Goal: Task Accomplishment & Management: Manage account settings

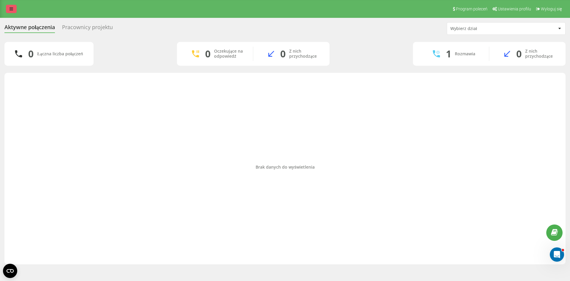
click at [13, 8] on icon at bounding box center [12, 9] width 4 height 4
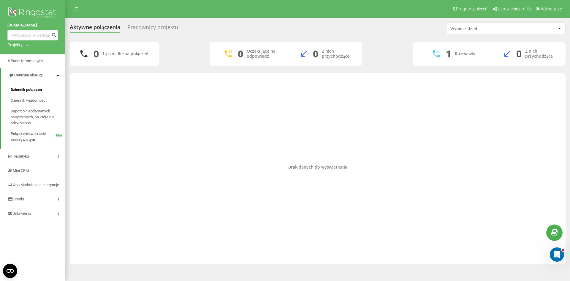
click at [33, 89] on span "Dziennik połączeń" at bounding box center [26, 90] width 31 height 6
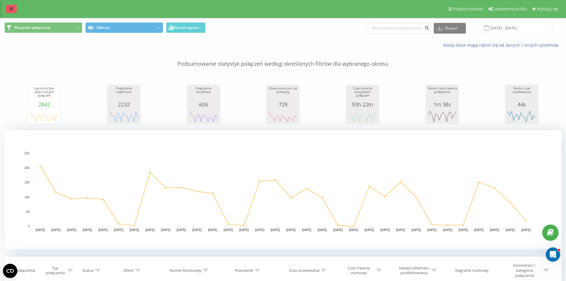
click at [14, 11] on link at bounding box center [11, 9] width 11 height 8
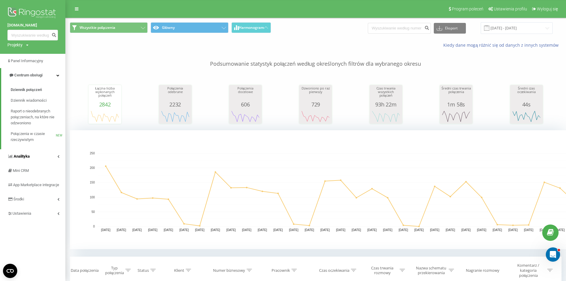
click at [31, 157] on link "Analityka" at bounding box center [32, 156] width 65 height 14
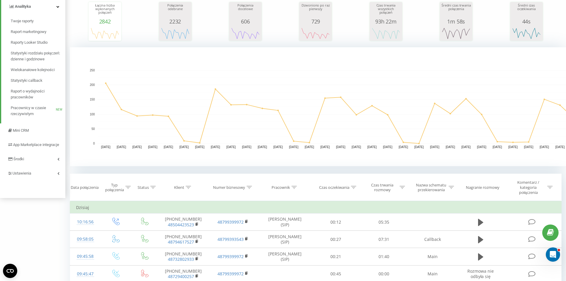
scroll to position [89, 0]
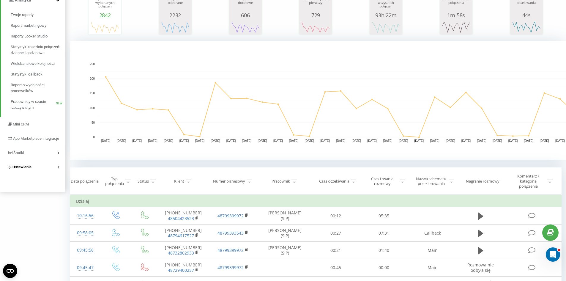
click at [40, 174] on link "Ustawienia" at bounding box center [32, 167] width 65 height 14
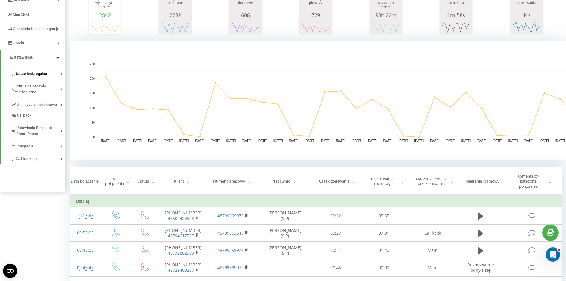
click at [43, 77] on span "Ustawienia ogólne" at bounding box center [31, 74] width 31 height 6
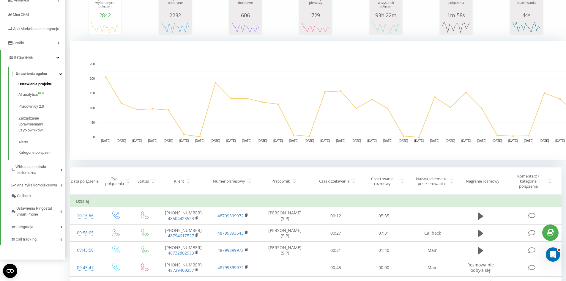
click at [40, 87] on span "Ustawienia projektu" at bounding box center [35, 84] width 34 height 6
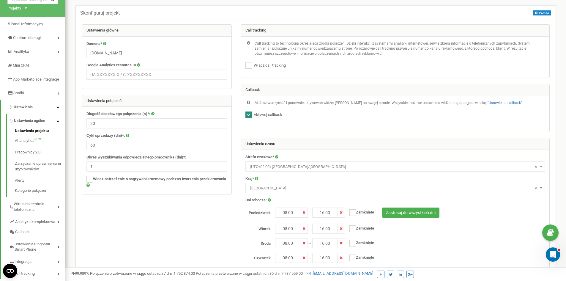
scroll to position [89, 0]
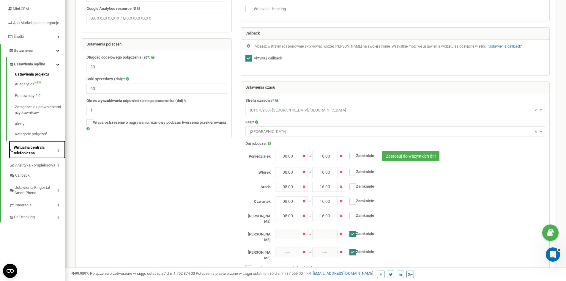
click at [47, 156] on span "Wirtualna centrala telefoniczna" at bounding box center [36, 150] width 44 height 11
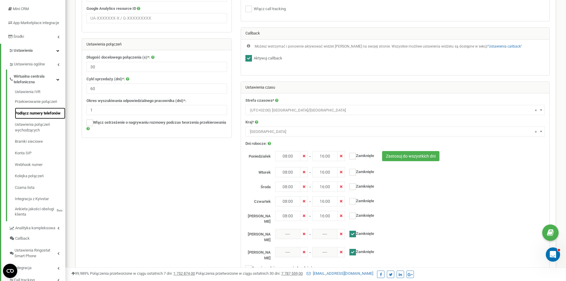
click at [53, 119] on link "Podłącz numery telefonów" at bounding box center [40, 114] width 51 height 12
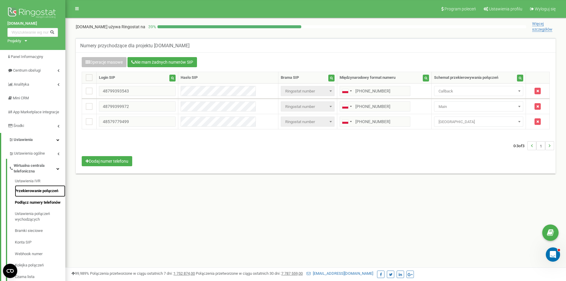
click at [38, 196] on link "Przekierowanie połączeń" at bounding box center [40, 191] width 51 height 12
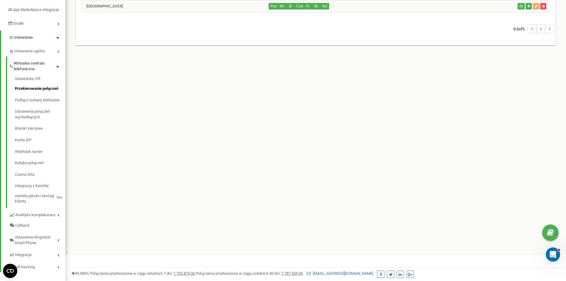
scroll to position [114, 0]
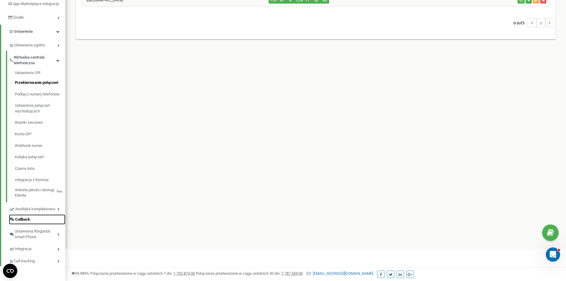
click at [37, 217] on link "Callback" at bounding box center [37, 219] width 56 height 10
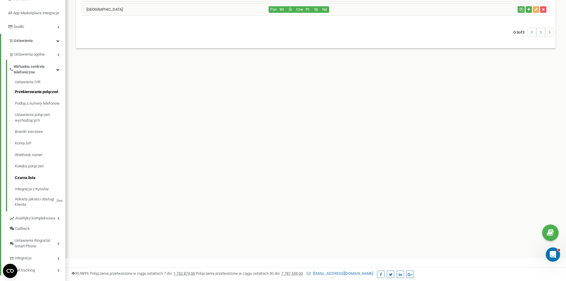
scroll to position [114, 0]
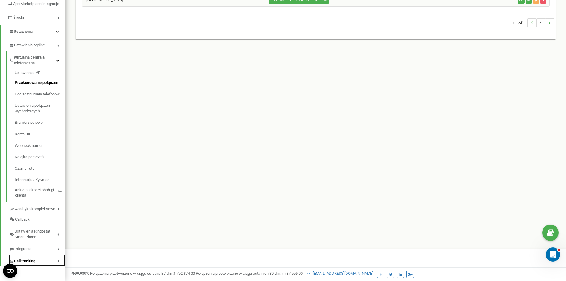
click at [54, 260] on link "Call tracking" at bounding box center [37, 260] width 56 height 12
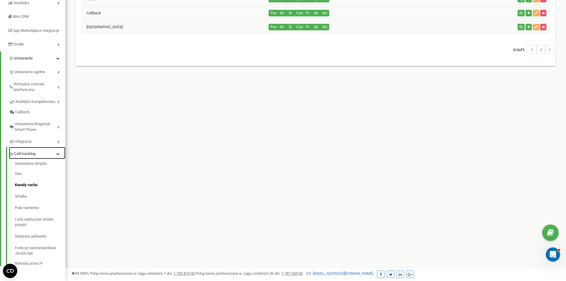
scroll to position [0, 0]
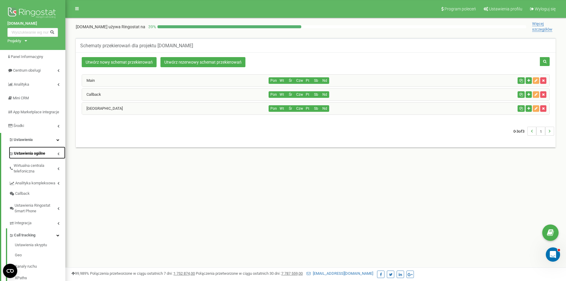
click at [36, 156] on span "Ustawienia ogólne" at bounding box center [29, 154] width 31 height 6
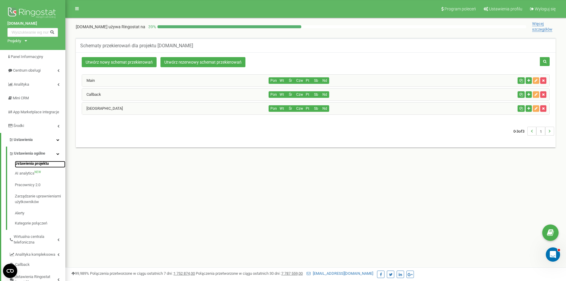
click at [39, 168] on link "Ustawienia projektu" at bounding box center [40, 164] width 51 height 7
click at [40, 133] on link "Środki" at bounding box center [32, 126] width 65 height 14
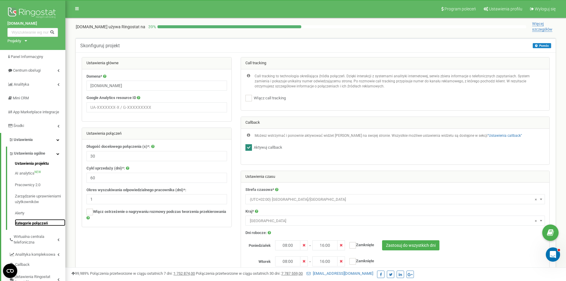
click at [35, 226] on link "Kategorie połączeń" at bounding box center [40, 222] width 51 height 7
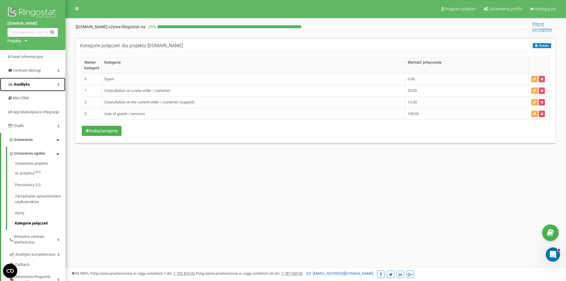
click at [36, 84] on link "Analityka" at bounding box center [32, 85] width 65 height 14
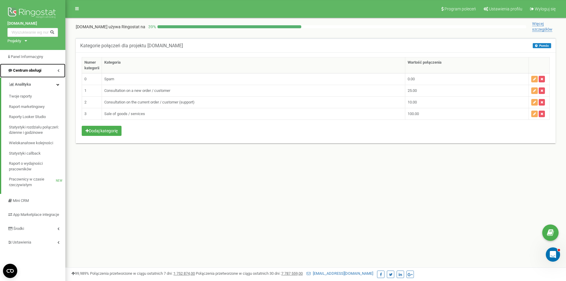
click at [51, 70] on link "Centrum obsługi" at bounding box center [32, 71] width 65 height 14
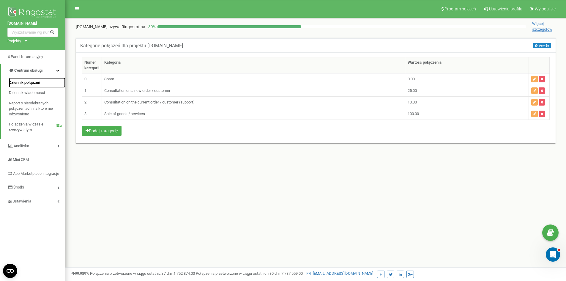
click at [42, 87] on link "Dziennik połączeń" at bounding box center [37, 83] width 56 height 10
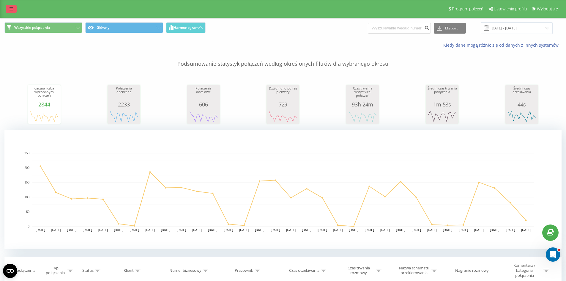
click at [15, 10] on link at bounding box center [11, 9] width 11 height 8
click at [14, 8] on link at bounding box center [11, 9] width 11 height 8
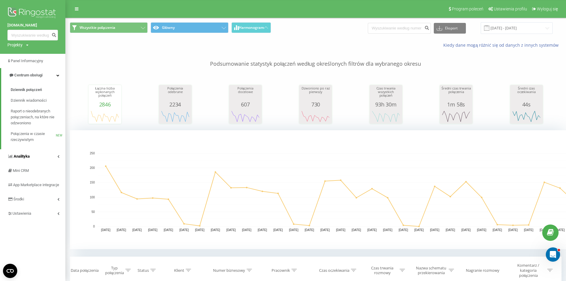
click at [29, 158] on span "Analityka" at bounding box center [22, 156] width 16 height 4
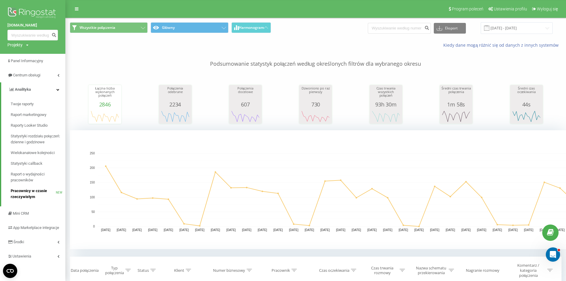
click at [35, 193] on span "Pracownicy w czasie rzeczywistym" at bounding box center [33, 194] width 45 height 12
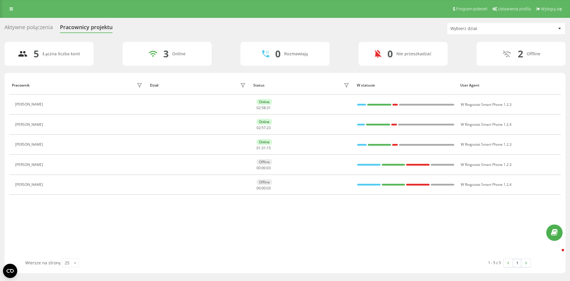
click at [11, 12] on link at bounding box center [11, 9] width 11 height 8
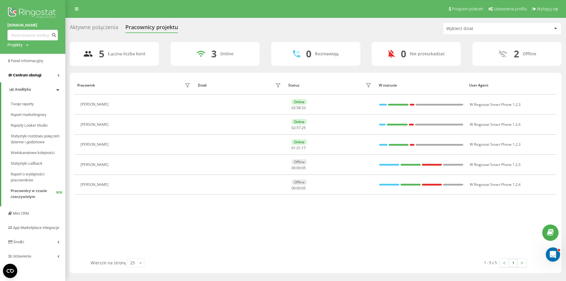
click at [31, 79] on link "Centrum obsługi" at bounding box center [32, 75] width 65 height 14
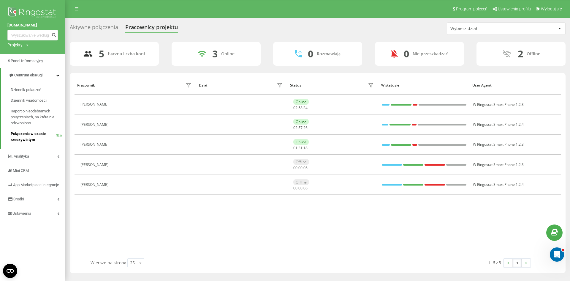
click at [32, 139] on span "Połączenia w czasie rzeczywistym" at bounding box center [33, 137] width 45 height 12
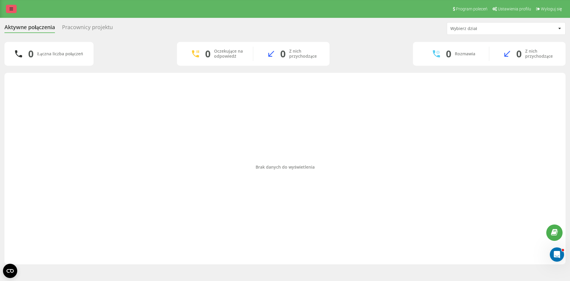
click at [14, 10] on link at bounding box center [11, 9] width 11 height 8
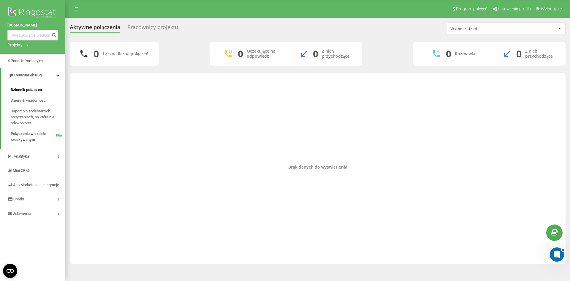
click at [31, 93] on span "Dziennik połączeń" at bounding box center [26, 90] width 31 height 6
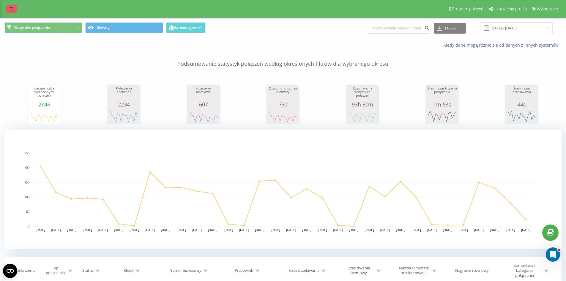
click at [11, 7] on icon at bounding box center [12, 9] width 4 height 4
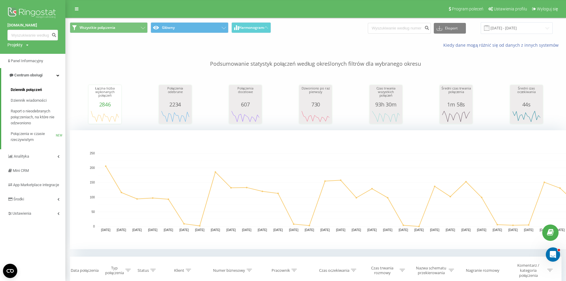
click at [33, 92] on span "Dziennik połączeń" at bounding box center [26, 90] width 31 height 6
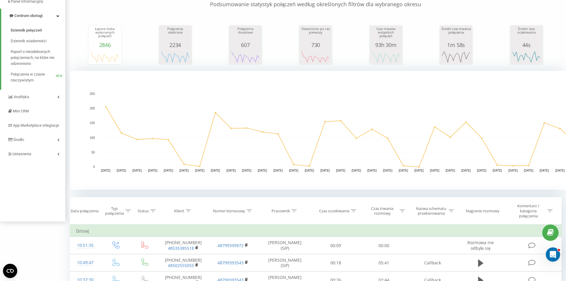
scroll to position [119, 0]
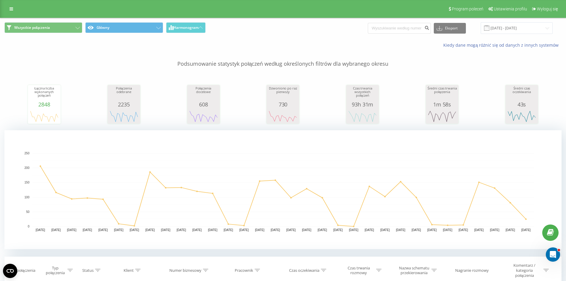
click at [4, 8] on div "Program poleceń Ustawienia profilu Wyloguj się" at bounding box center [283, 9] width 566 height 18
click at [6, 8] on link at bounding box center [11, 9] width 11 height 8
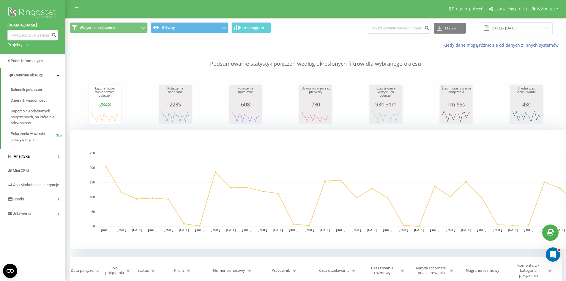
click at [27, 156] on span "Analityka" at bounding box center [22, 156] width 16 height 4
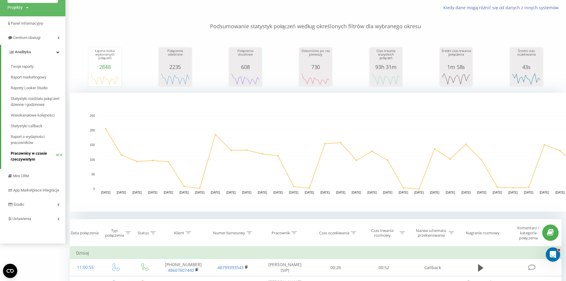
scroll to position [89, 0]
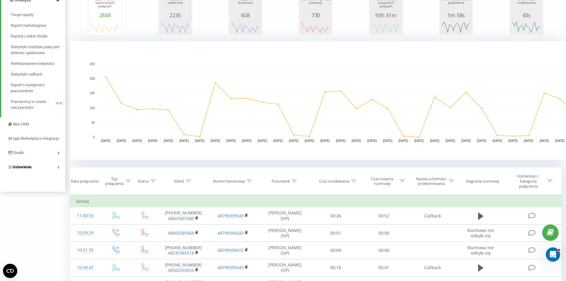
click at [32, 168] on link "Ustawienia" at bounding box center [32, 167] width 65 height 14
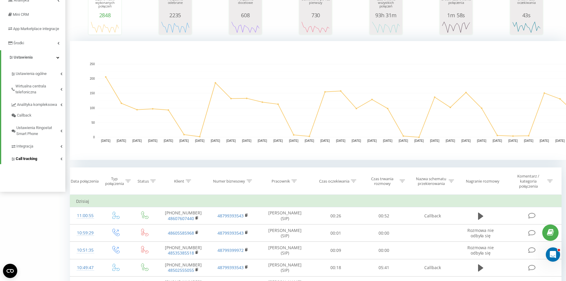
click at [37, 162] on span "Call tracking" at bounding box center [26, 159] width 21 height 6
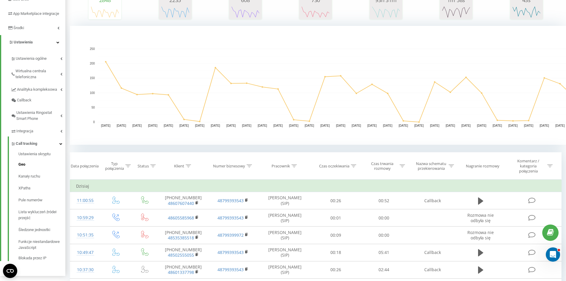
scroll to position [119, 0]
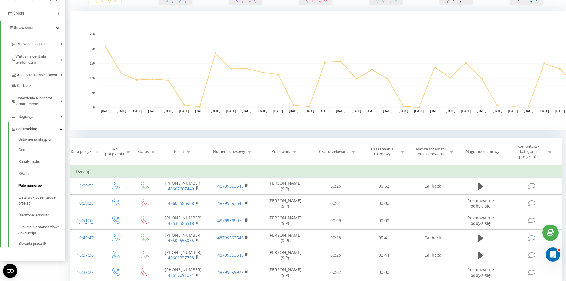
click at [38, 188] on span "Pule numerów" at bounding box center [30, 185] width 24 height 6
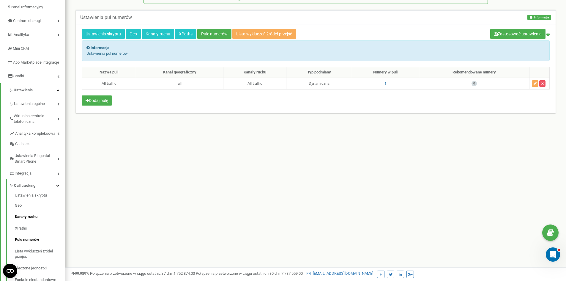
scroll to position [87, 0]
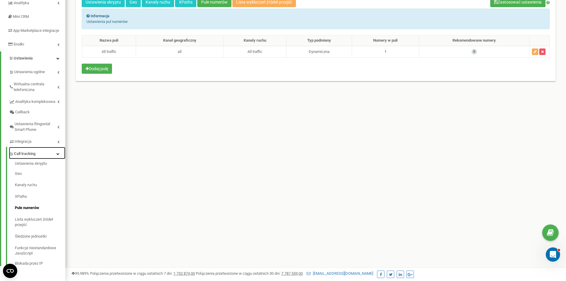
click at [41, 151] on link "Call tracking" at bounding box center [37, 153] width 56 height 12
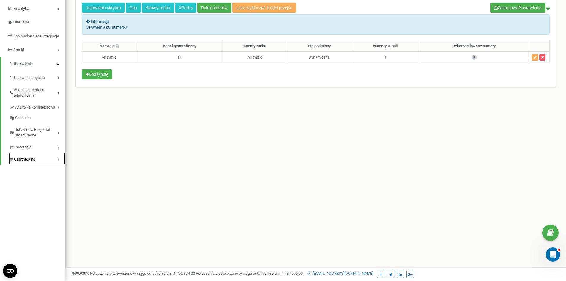
scroll to position [76, 0]
click at [48, 152] on link "Integracja" at bounding box center [37, 146] width 56 height 12
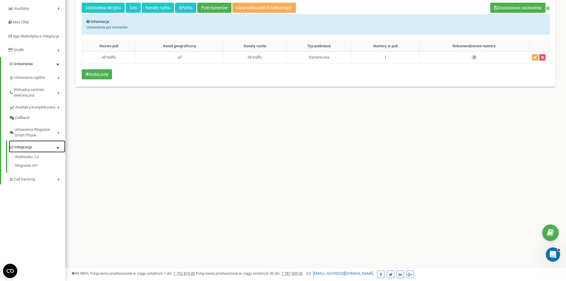
click at [48, 152] on link "Integracja" at bounding box center [37, 146] width 56 height 12
click at [48, 137] on span "Ustawienia Ringostat Smart Phone" at bounding box center [36, 132] width 43 height 11
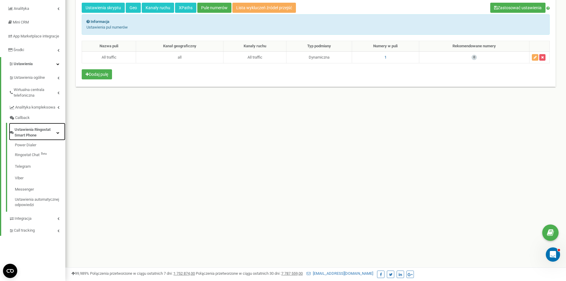
click at [48, 137] on span "Ustawienia Ringostat Smart Phone" at bounding box center [36, 132] width 42 height 11
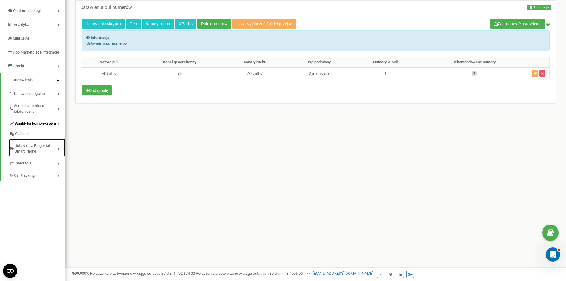
scroll to position [46, 0]
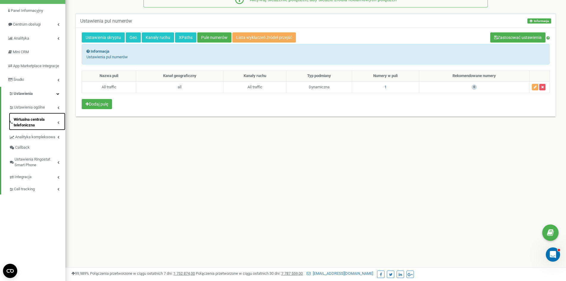
click at [41, 126] on span "Wirtualna centrala telefoniczna" at bounding box center [36, 122] width 44 height 11
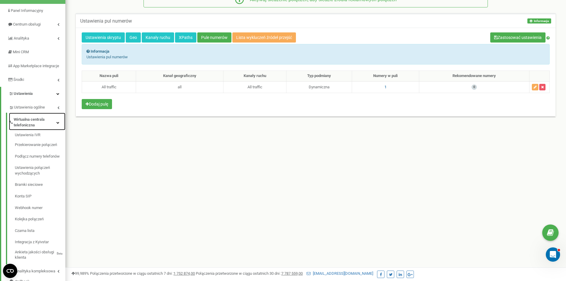
click at [41, 126] on span "Wirtualna centrala telefoniczna" at bounding box center [35, 122] width 43 height 11
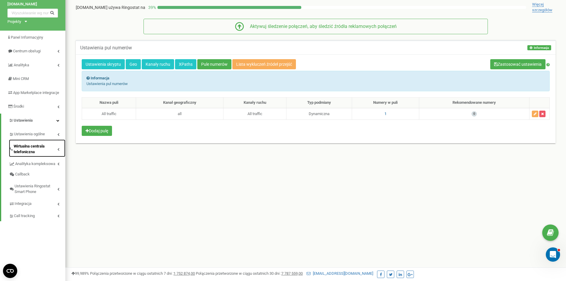
scroll to position [0, 0]
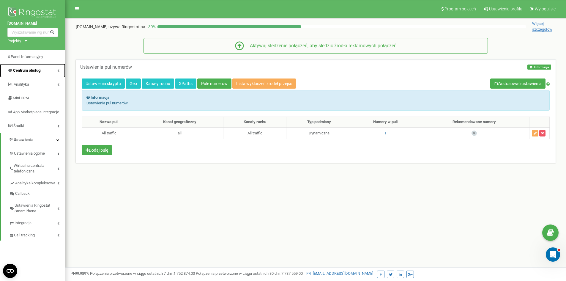
click at [33, 73] on span "Centrum obsługi" at bounding box center [24, 71] width 34 height 6
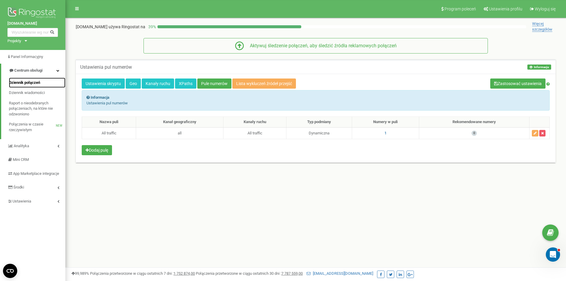
click at [30, 85] on span "Dziennik połączeń" at bounding box center [24, 83] width 31 height 6
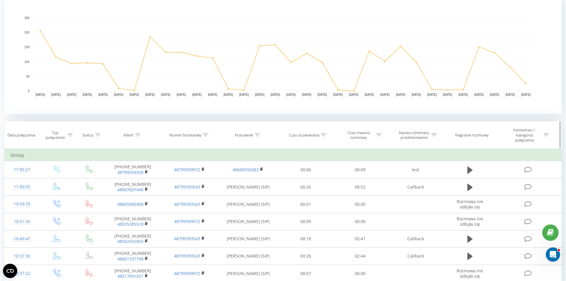
scroll to position [149, 0]
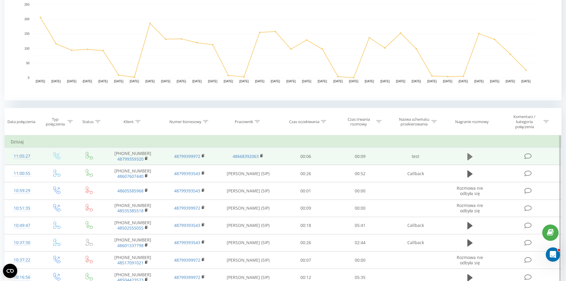
click at [469, 156] on icon at bounding box center [469, 156] width 5 height 7
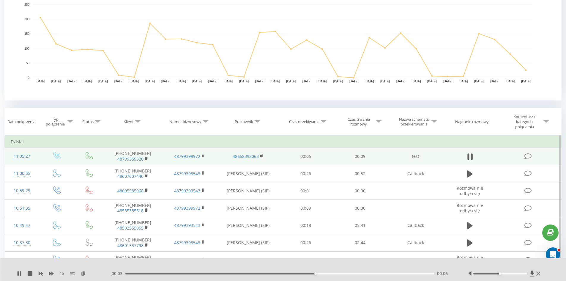
click at [469, 156] on icon at bounding box center [469, 156] width 5 height 8
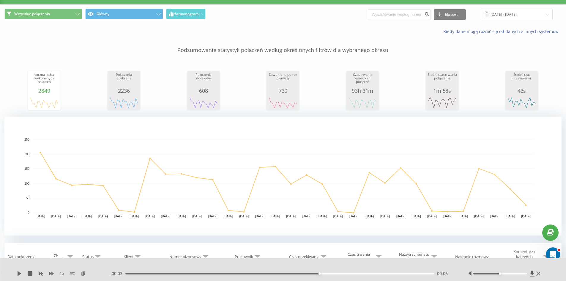
scroll to position [0, 0]
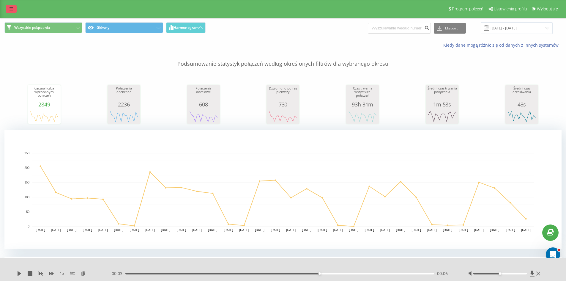
click at [9, 12] on link at bounding box center [11, 9] width 11 height 8
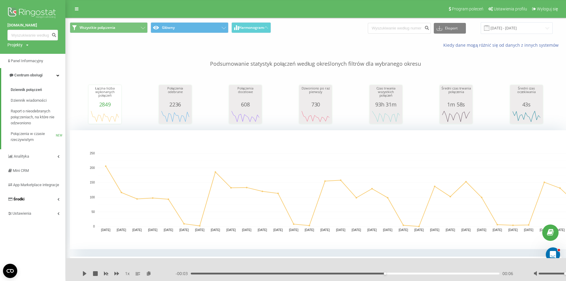
click at [41, 205] on link "Środki" at bounding box center [32, 199] width 65 height 14
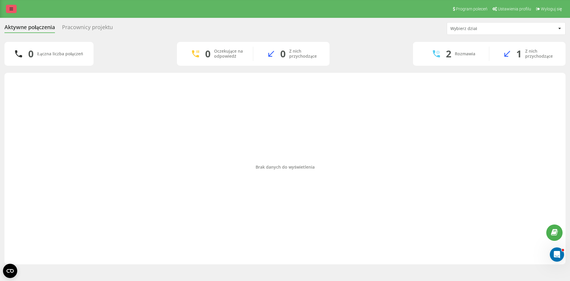
click at [13, 11] on link at bounding box center [11, 9] width 11 height 8
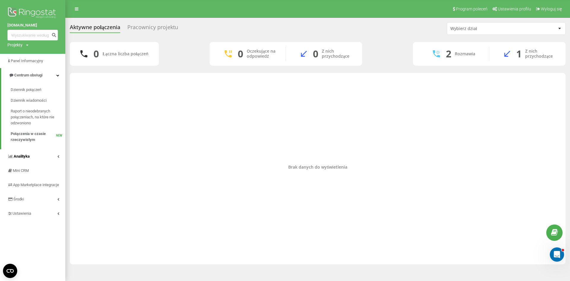
click at [29, 157] on span "Analityka" at bounding box center [22, 156] width 16 height 4
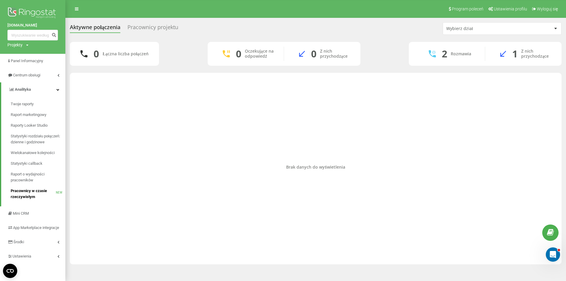
click at [32, 193] on span "Pracownicy w czasie rzeczywistym" at bounding box center [33, 194] width 45 height 12
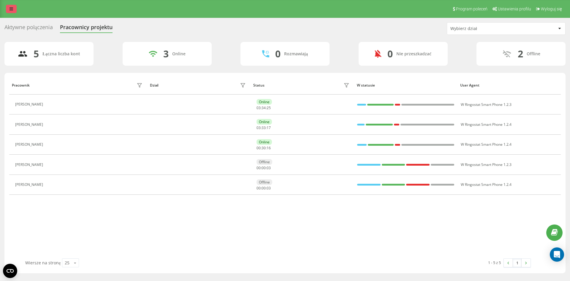
click at [13, 10] on icon at bounding box center [12, 9] width 4 height 4
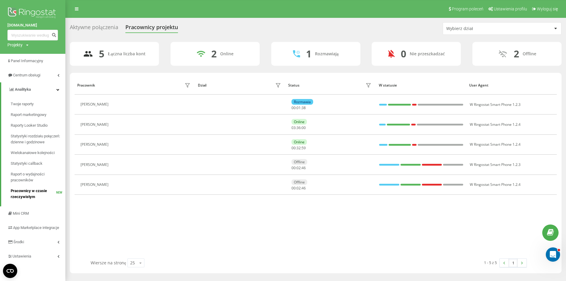
scroll to position [4, 0]
click at [29, 244] on link "Środki" at bounding box center [32, 242] width 65 height 14
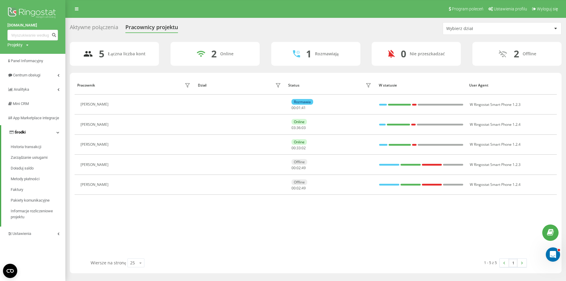
scroll to position [0, 0]
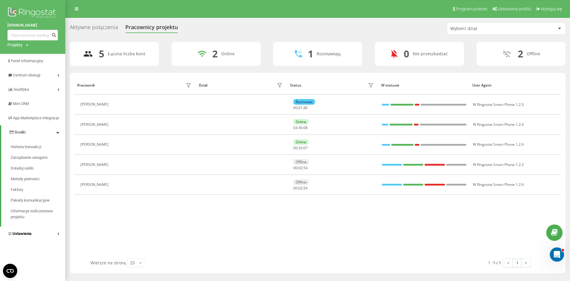
click at [29, 236] on span "Ustawienia" at bounding box center [21, 233] width 19 height 4
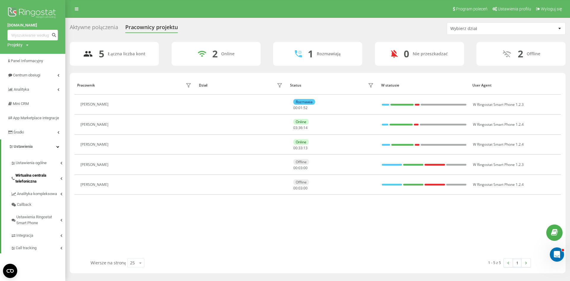
click at [41, 184] on span "Wirtualna centrala telefoniczna" at bounding box center [37, 178] width 45 height 12
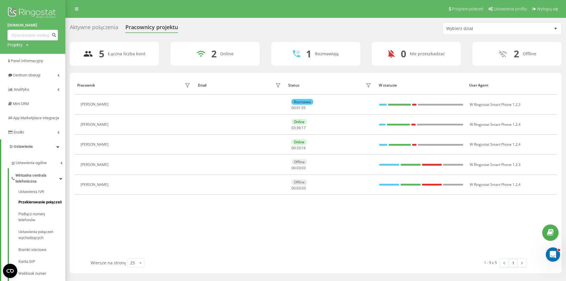
click at [53, 205] on span "Przekierowanie połączeń" at bounding box center [39, 202] width 43 height 6
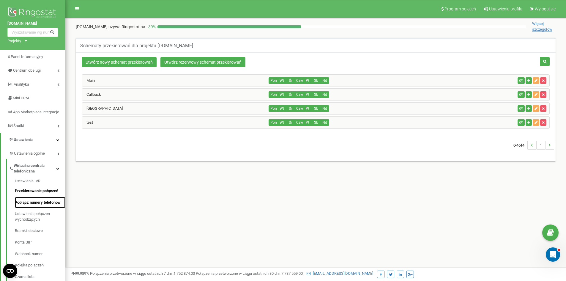
click at [42, 208] on link "Podłącz numery telefonów" at bounding box center [40, 203] width 51 height 12
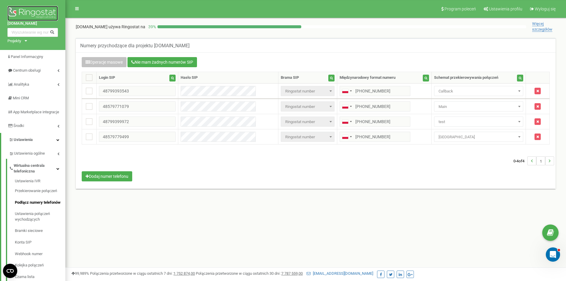
click at [35, 14] on img at bounding box center [32, 13] width 51 height 15
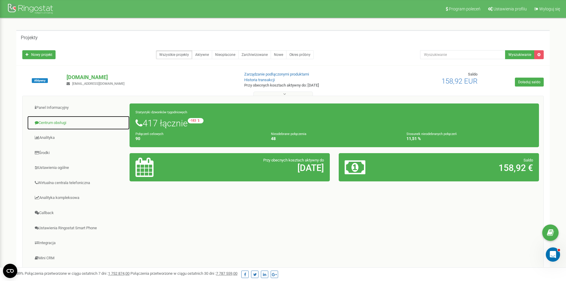
click at [62, 124] on link "Centrum obsługi" at bounding box center [78, 123] width 103 height 15
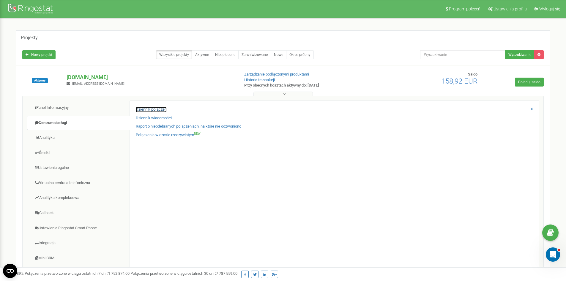
click at [139, 111] on link "Dziennik połączeń" at bounding box center [151, 110] width 31 height 6
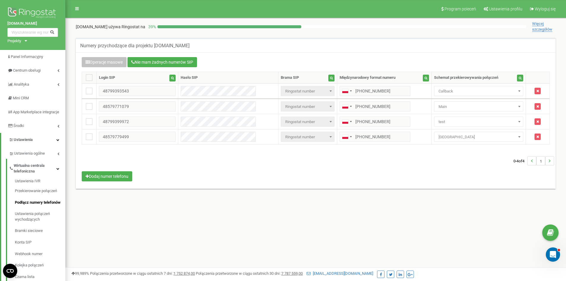
click at [190, 208] on div "Numery przychodzące dla projektu gardpol.pl Operacje masowe Nie mam żadnych num…" at bounding box center [316, 120] width 492 height 176
